Goal: Task Accomplishment & Management: Manage account settings

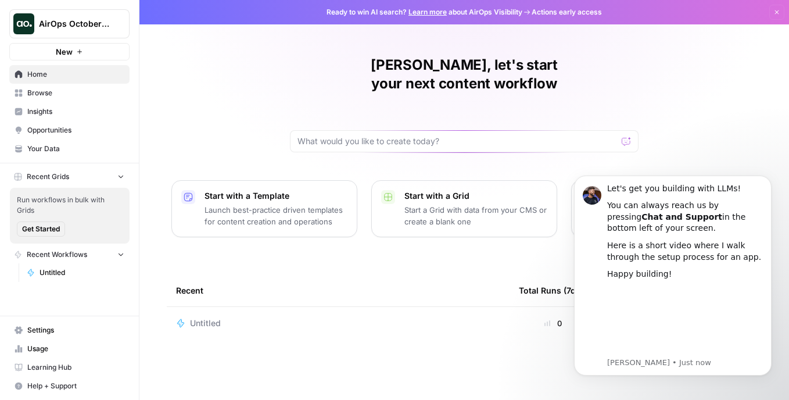
click at [63, 365] on span "Learning Hub" at bounding box center [75, 367] width 97 height 10
click at [770, 176] on icon "Dismiss notification" at bounding box center [768, 178] width 6 height 6
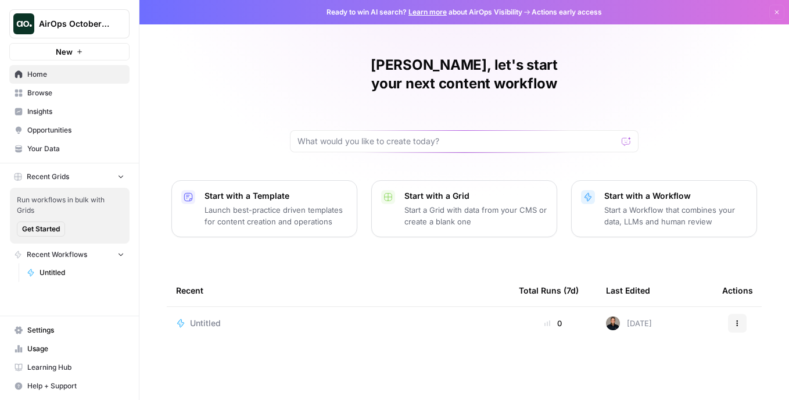
click at [51, 328] on span "Settings" at bounding box center [75, 330] width 97 height 10
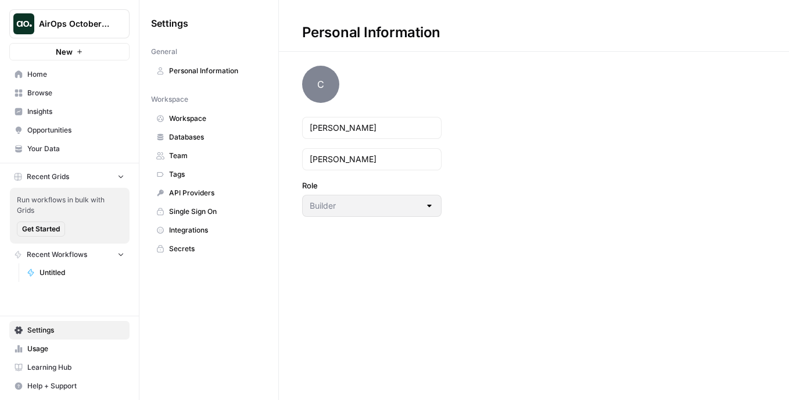
click at [243, 77] on link "Personal Information" at bounding box center [209, 71] width 116 height 19
click at [91, 143] on span "Your Data" at bounding box center [75, 148] width 97 height 10
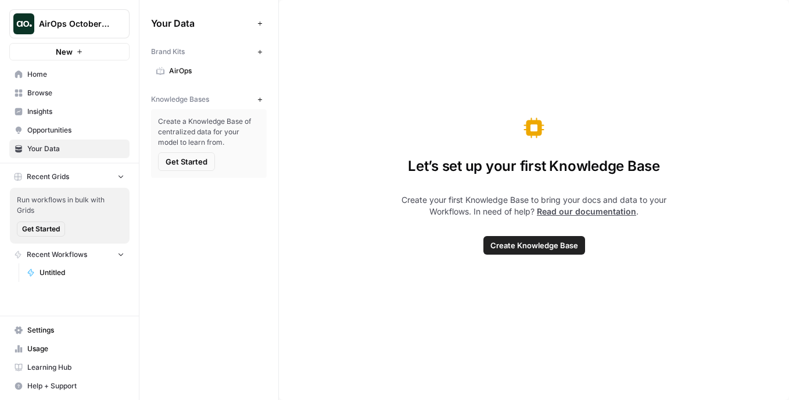
click at [63, 325] on span "Settings" at bounding box center [75, 330] width 97 height 10
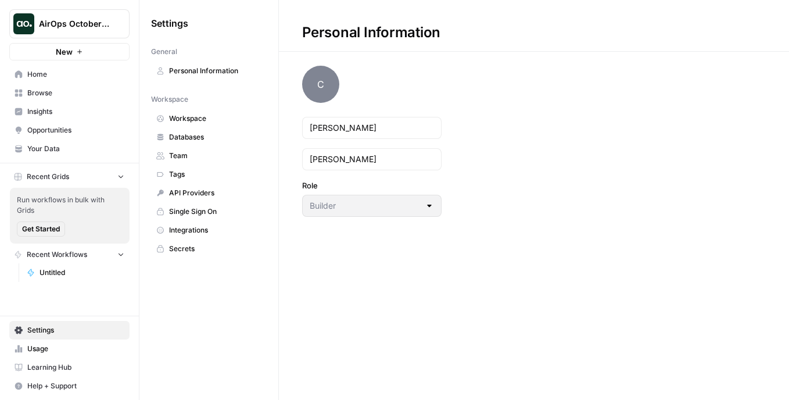
click at [198, 120] on span "Workspace" at bounding box center [215, 118] width 92 height 10
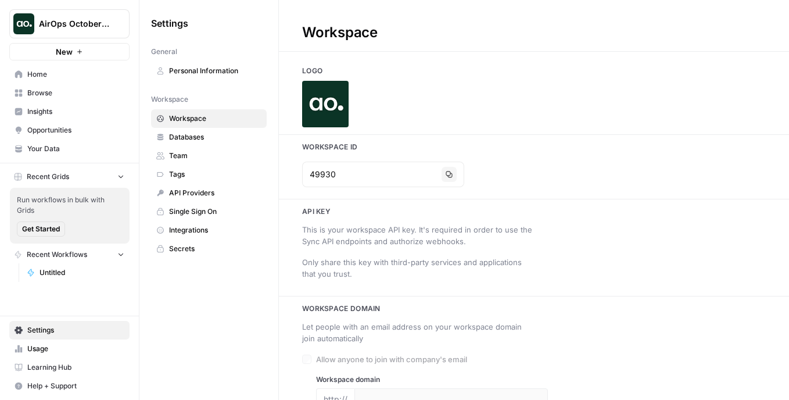
type input "[DOMAIN_NAME]"
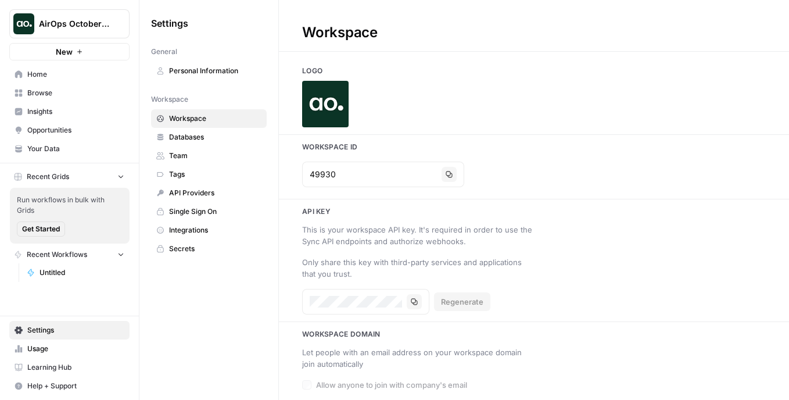
click at [197, 145] on link "Databases" at bounding box center [209, 137] width 116 height 19
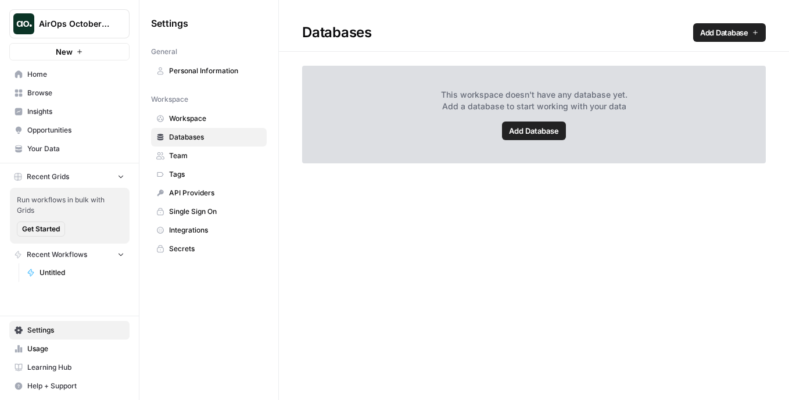
click at [70, 354] on link "Usage" at bounding box center [69, 348] width 120 height 19
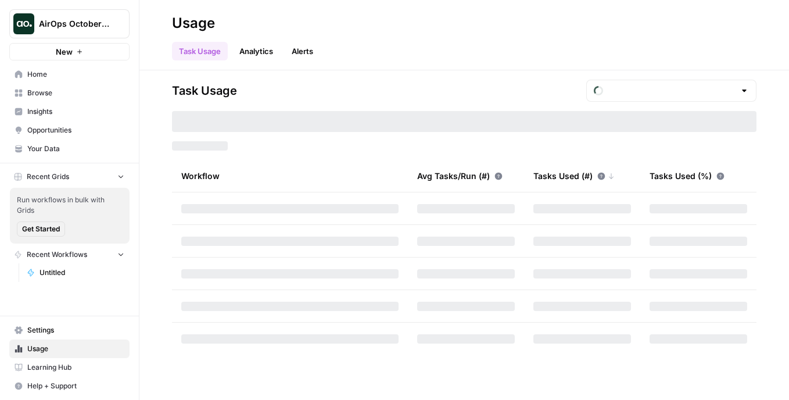
type input "October Tasks"
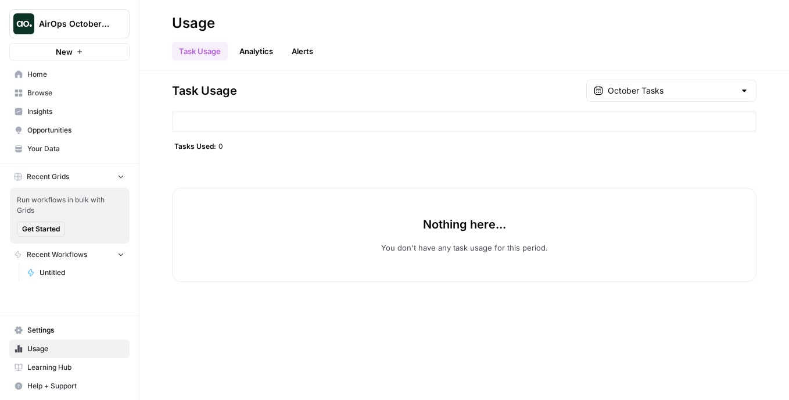
click at [92, 81] on link "Home" at bounding box center [69, 74] width 120 height 19
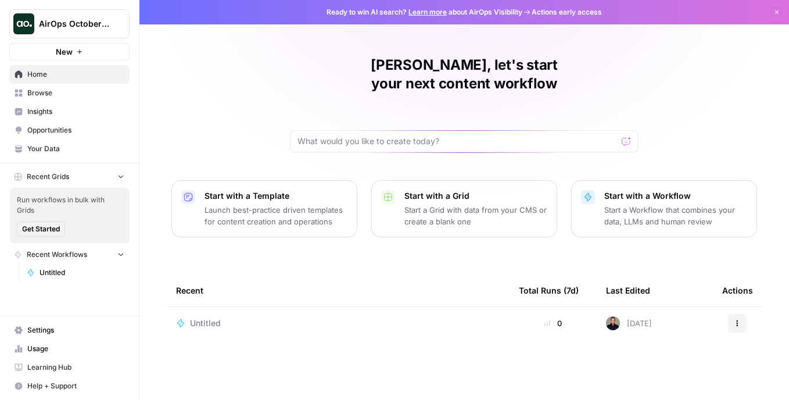
click at [67, 325] on span "Settings" at bounding box center [75, 330] width 97 height 10
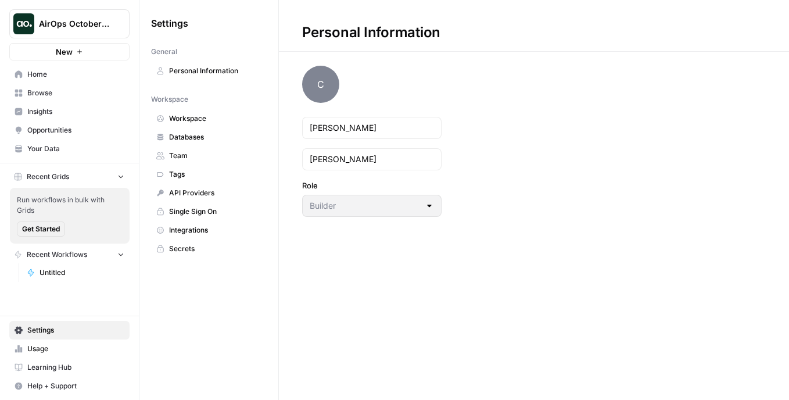
click at [91, 74] on span "Home" at bounding box center [75, 74] width 97 height 10
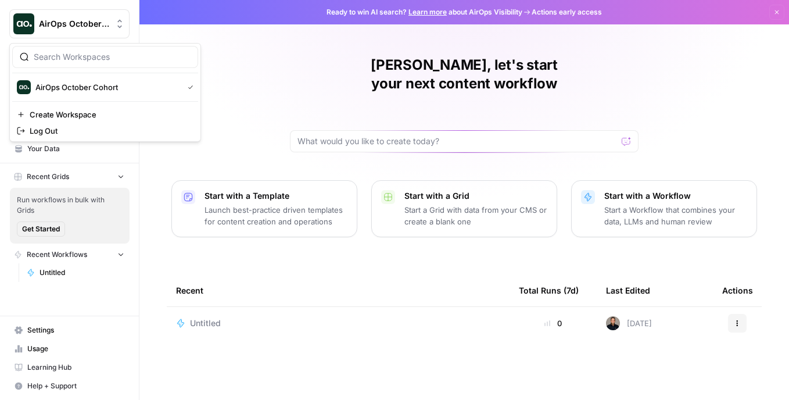
click at [123, 19] on icon "Workspace: AirOps October Cohort" at bounding box center [120, 24] width 12 height 12
click at [73, 130] on span "Log Out" at bounding box center [109, 131] width 159 height 12
